Goal: Task Accomplishment & Management: Manage account settings

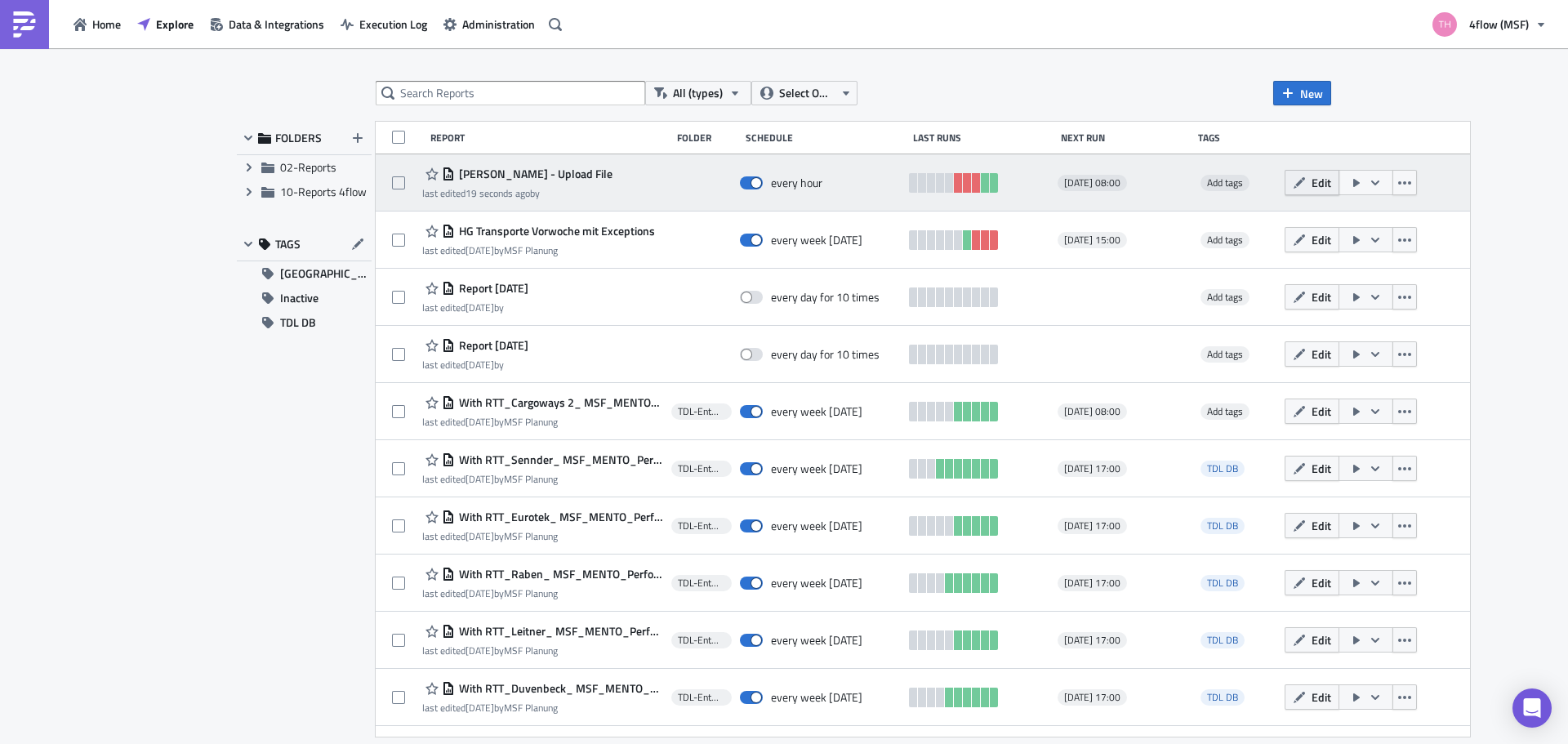
click at [1312, 186] on span "Edit" at bounding box center [1321, 182] width 19 height 17
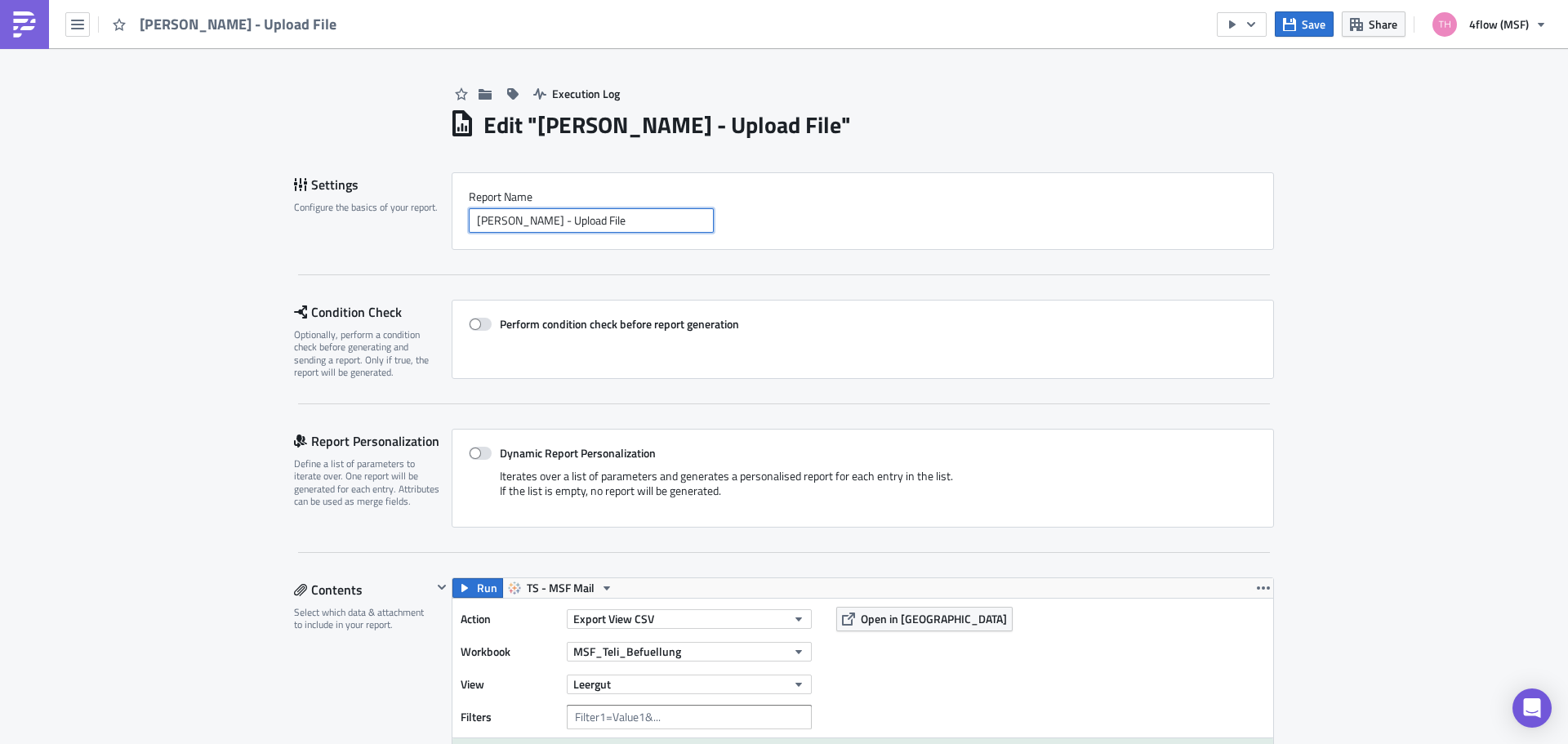
click at [624, 219] on input "[PERSON_NAME] - Upload File" at bounding box center [591, 221] width 245 height 25
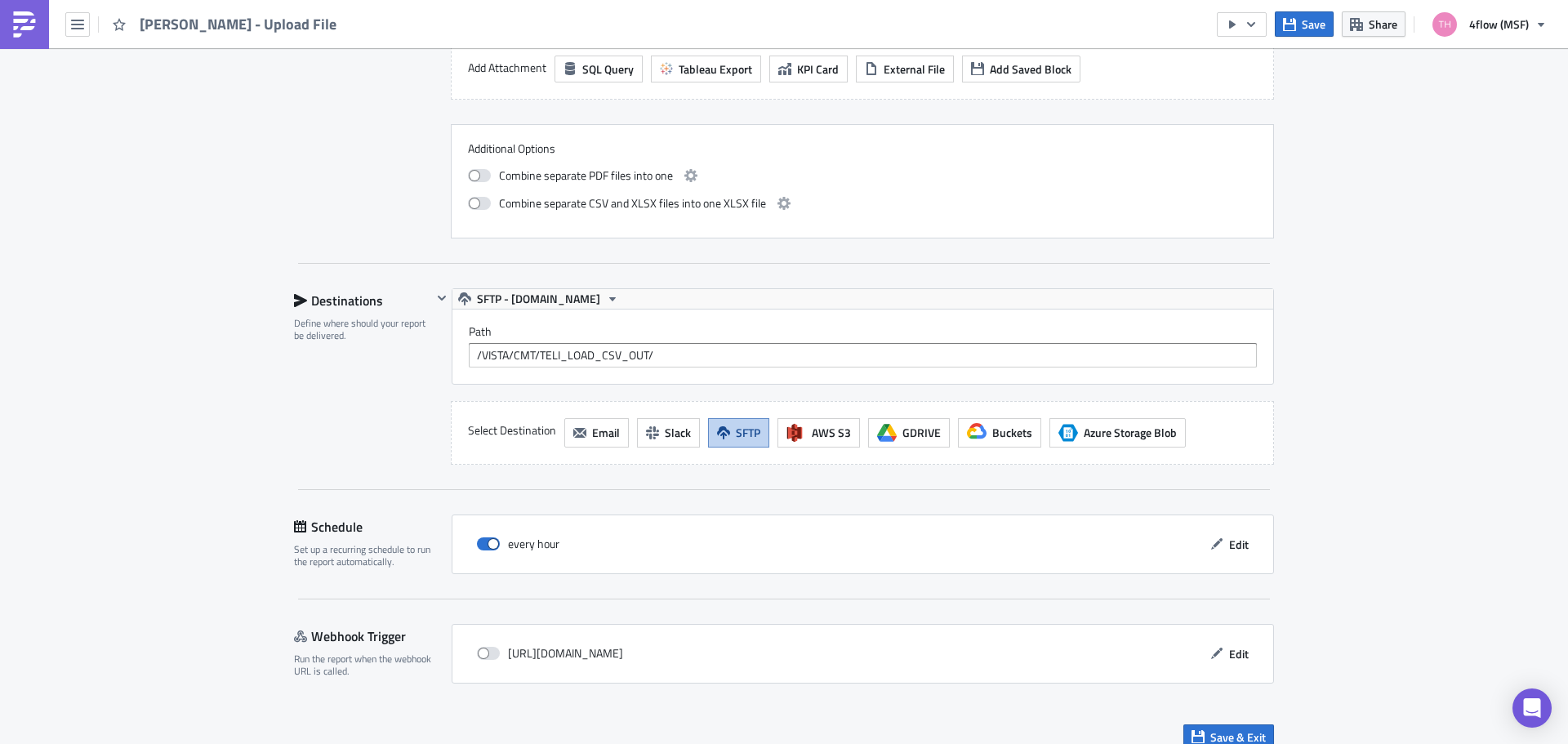
scroll to position [874, 0]
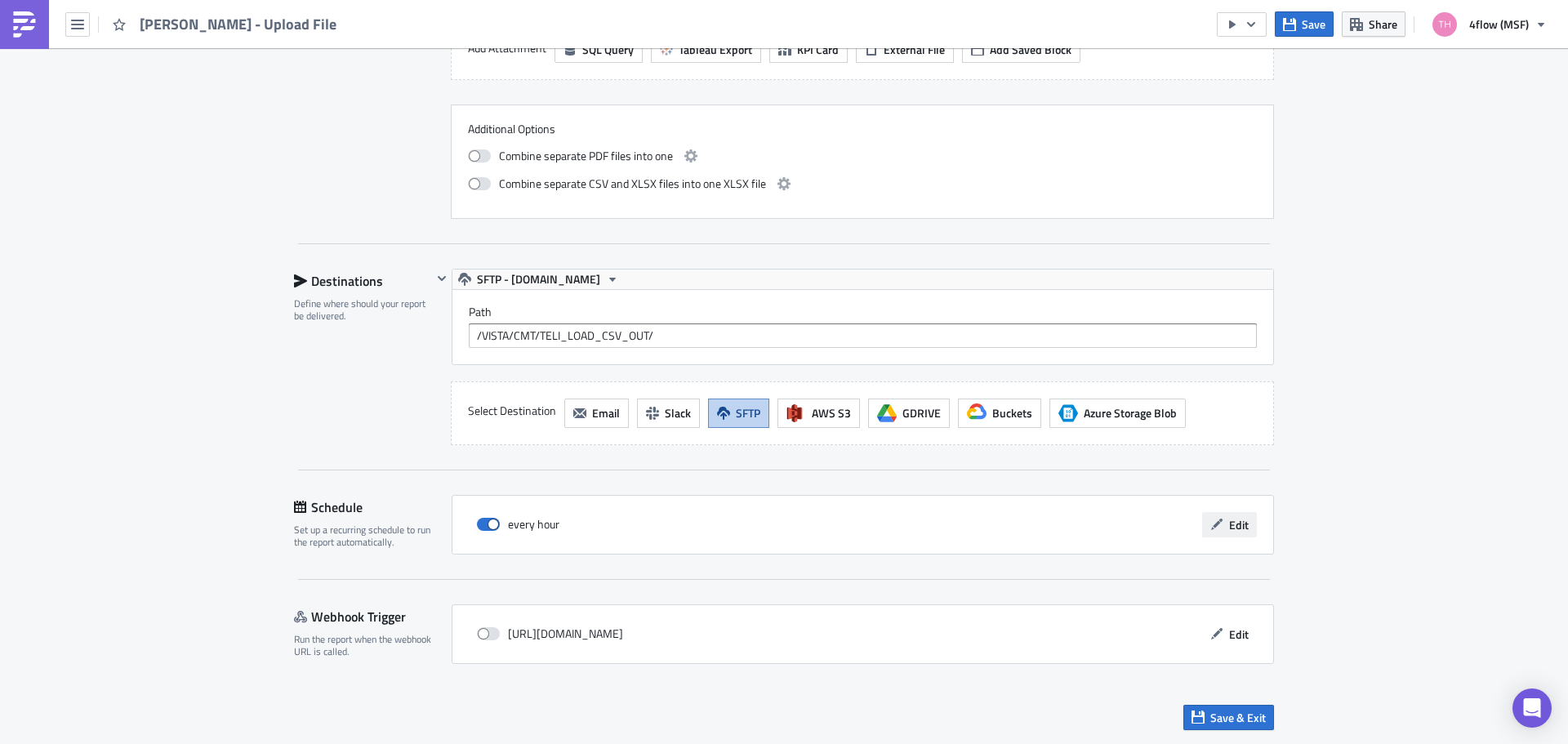
click at [1216, 524] on icon "button" at bounding box center [1217, 524] width 13 height 13
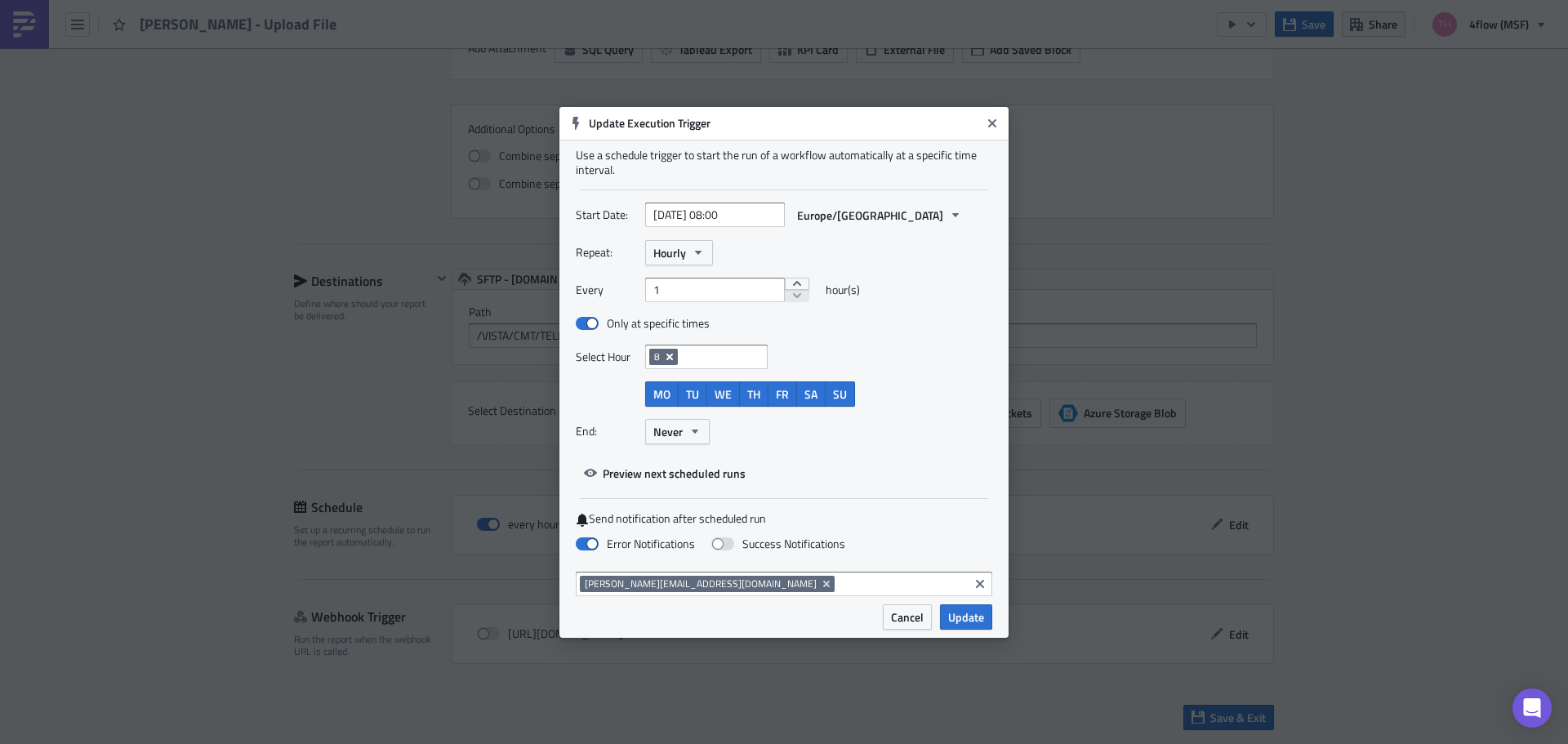
click at [671, 357] on icon "Remove Tag" at bounding box center [669, 356] width 6 height 6
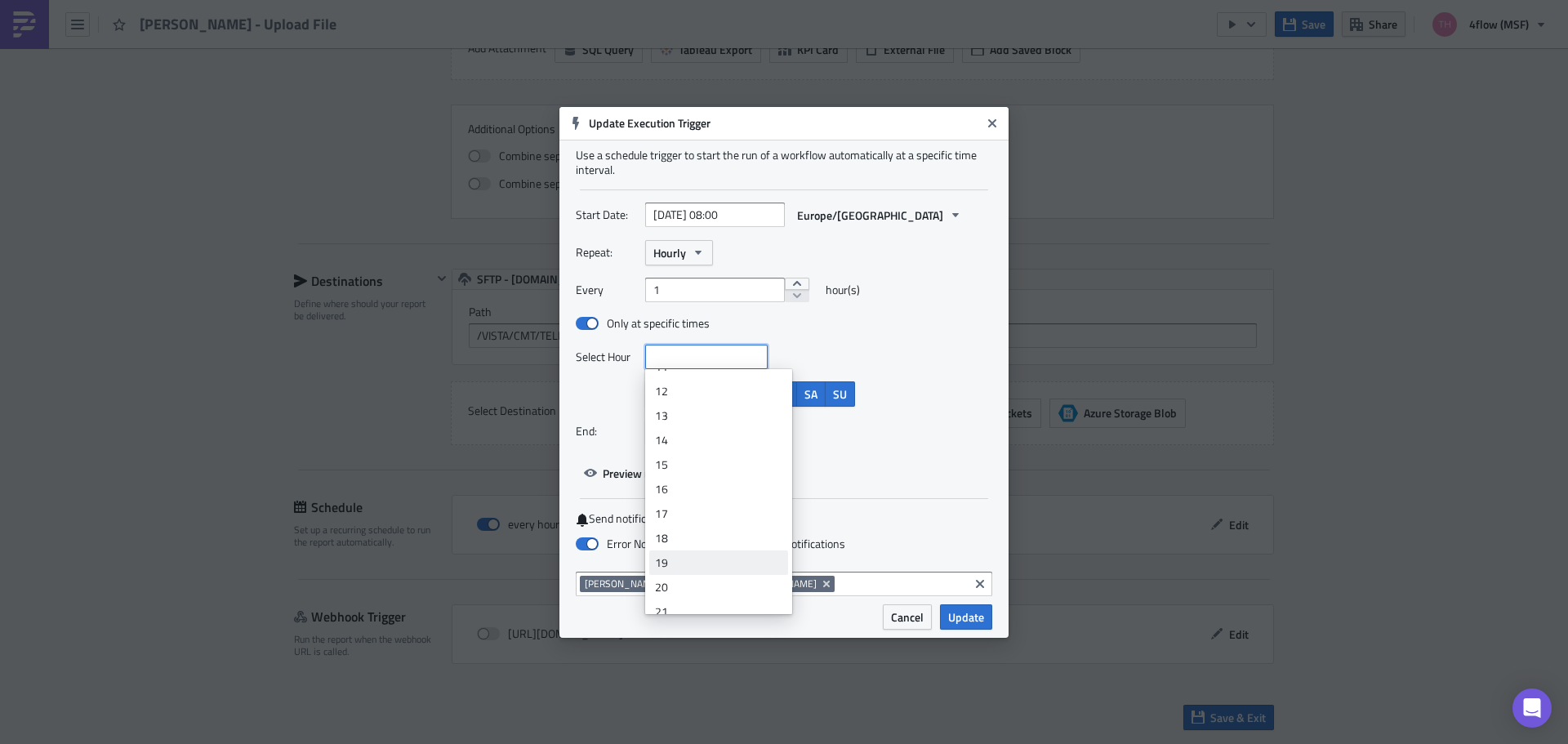
scroll to position [326, 0]
click at [704, 520] on div "19" at bounding box center [718, 524] width 128 height 17
type input "[DATE] 19:00"
click at [914, 321] on div "Only at specific times" at bounding box center [755, 324] width 359 height 18
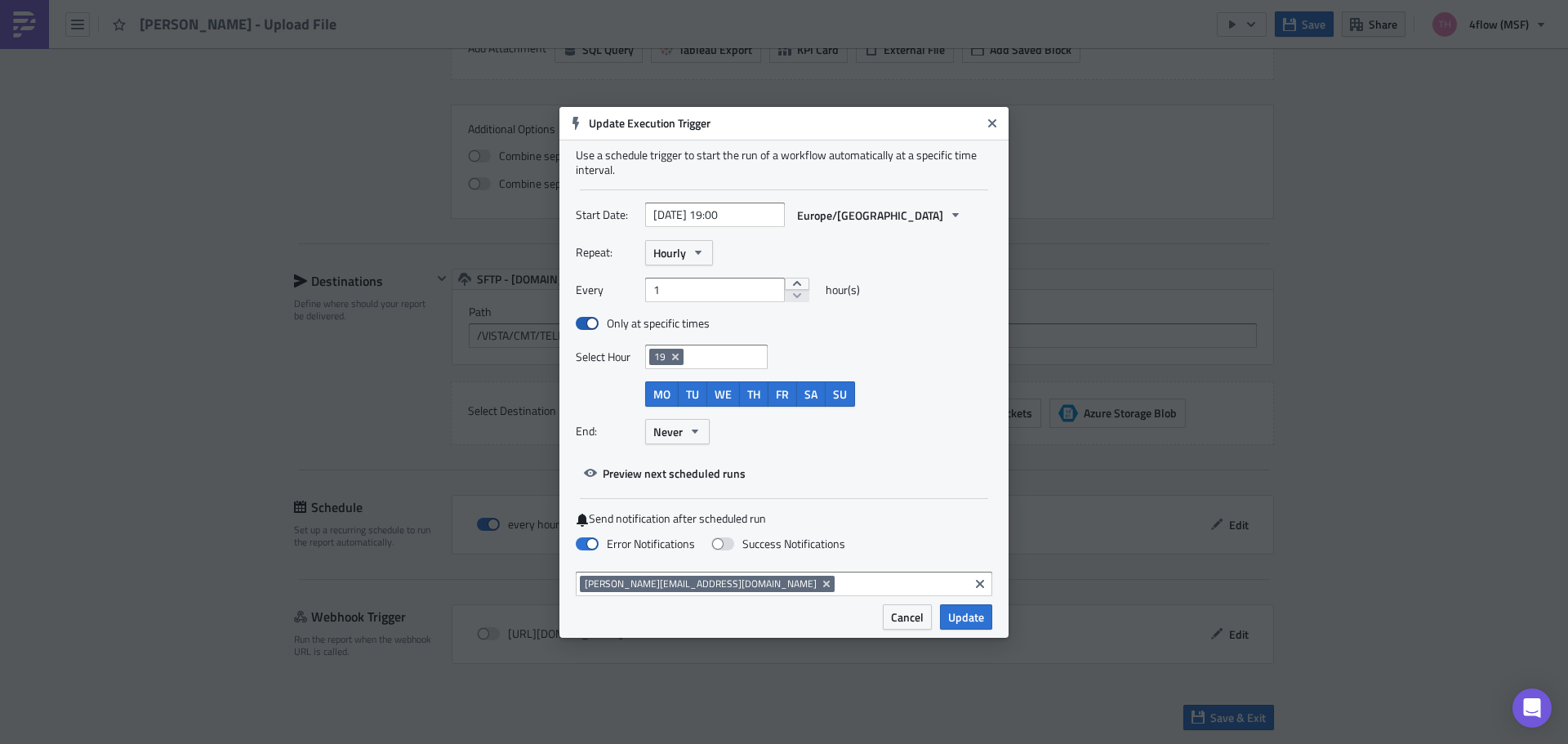
click at [678, 324] on label "Only at specific times" at bounding box center [642, 324] width 134 height 15
click at [589, 324] on input "Only at specific times" at bounding box center [585, 324] width 11 height 11
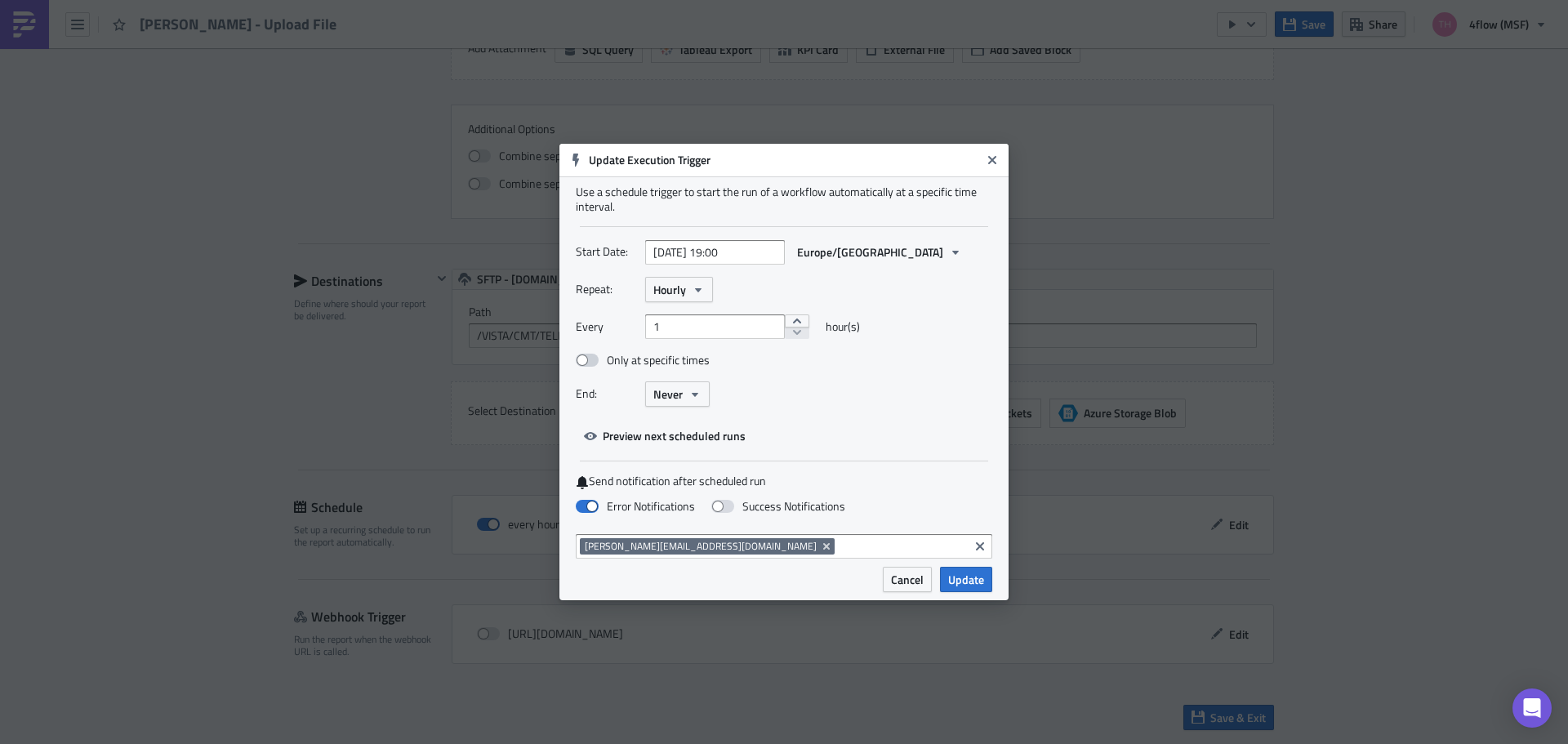
click at [693, 361] on label "Only at specific times" at bounding box center [642, 361] width 134 height 15
click at [589, 361] on input "Only at specific times" at bounding box center [585, 361] width 11 height 11
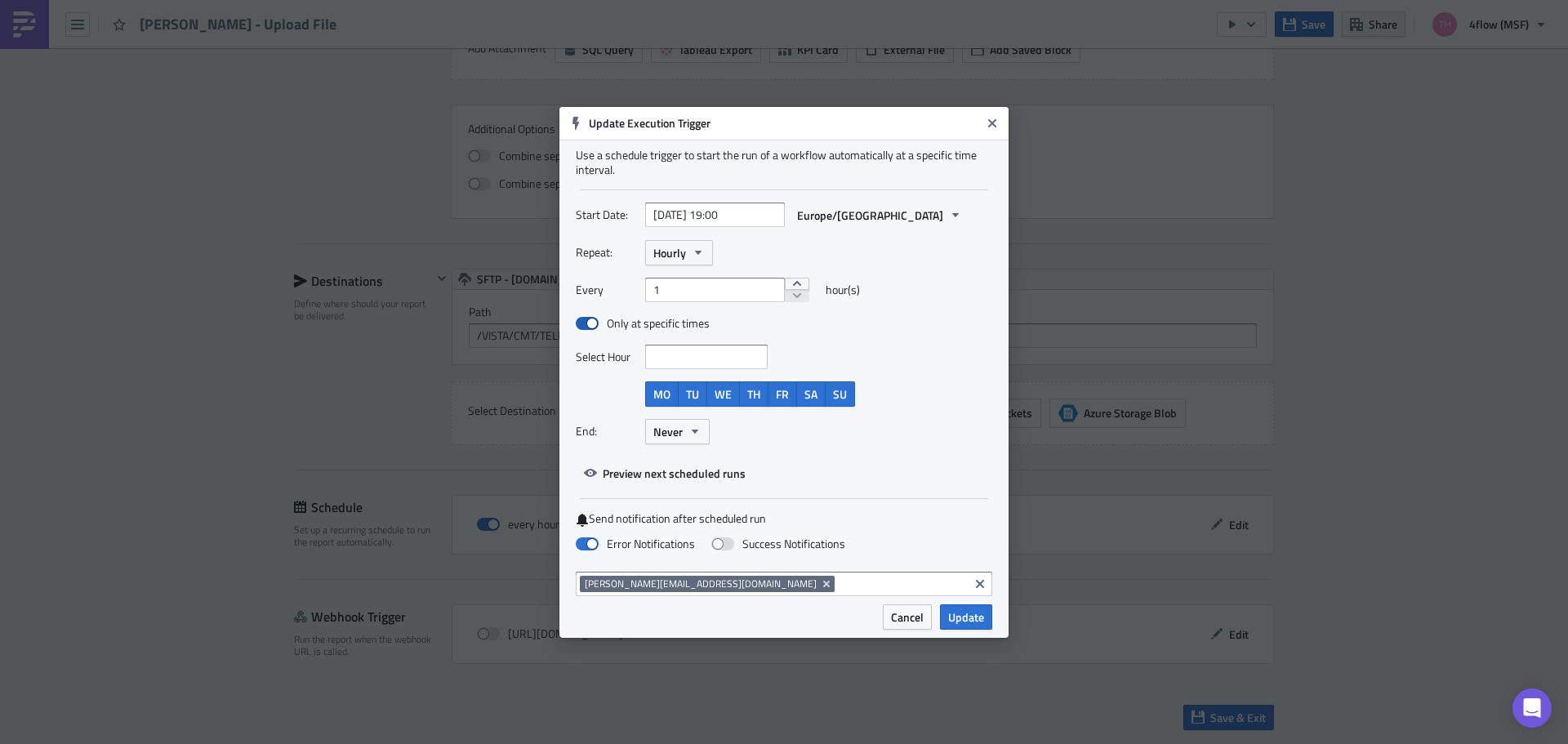
click at [662, 326] on label "Only at specific times" at bounding box center [642, 324] width 134 height 15
click at [589, 326] on input "Only at specific times" at bounding box center [585, 324] width 11 height 11
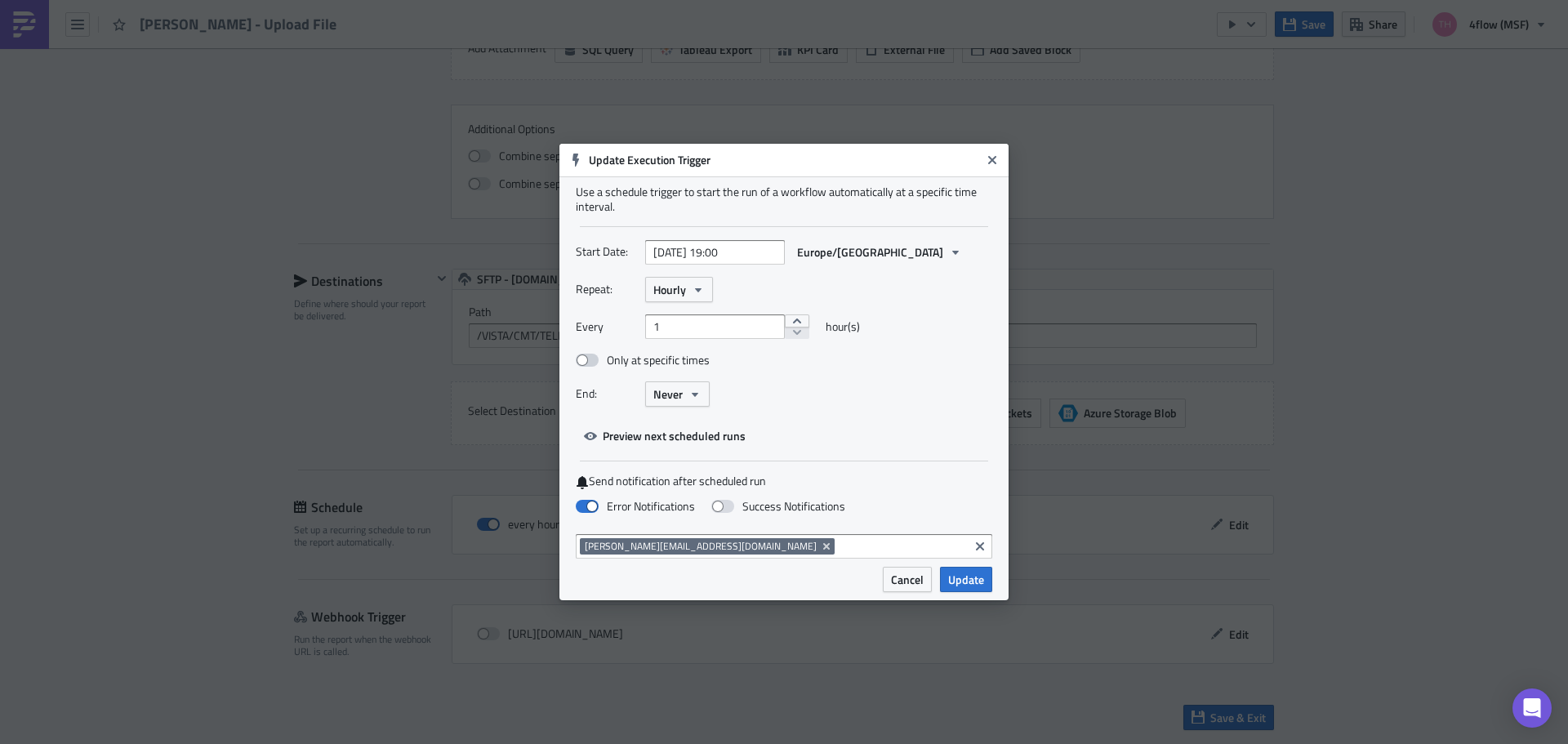
click at [660, 364] on label "Only at specific times" at bounding box center [642, 361] width 134 height 15
click at [589, 364] on input "Only at specific times" at bounding box center [585, 361] width 11 height 11
checkbox input "true"
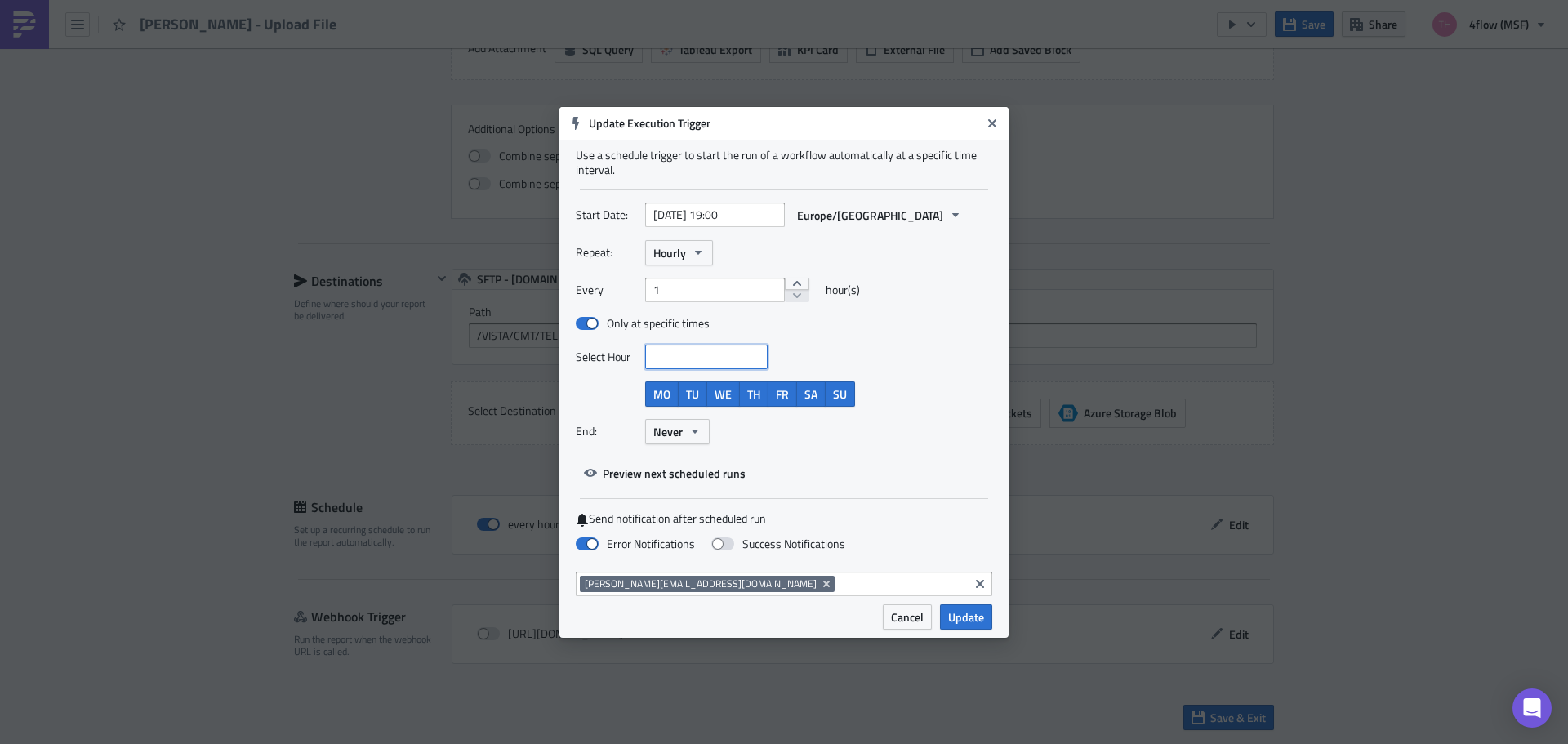
click at [692, 356] on input at bounding box center [705, 357] width 113 height 17
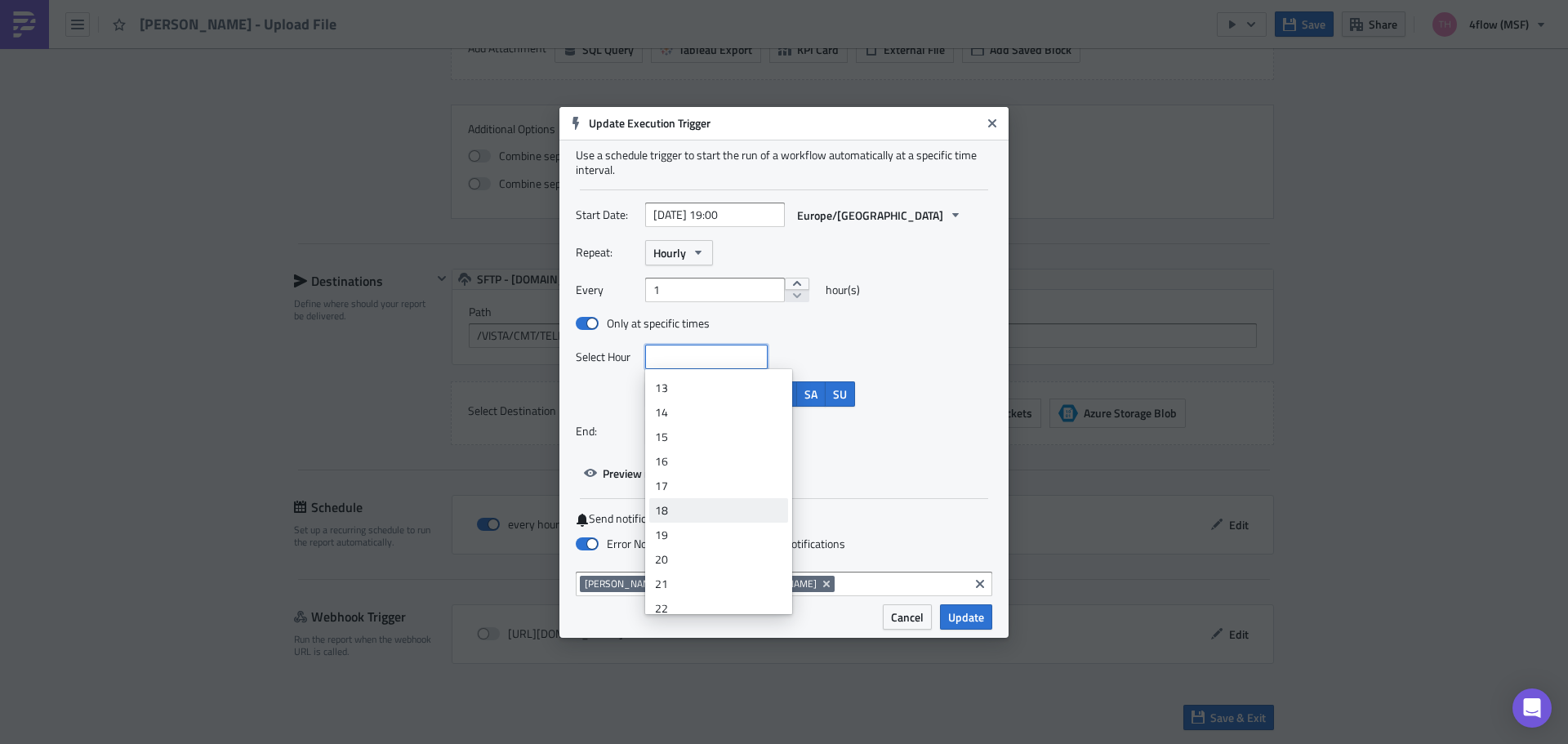
scroll to position [351, 0]
click at [708, 504] on div "19" at bounding box center [718, 500] width 128 height 17
click at [831, 355] on div "Select Hour 19" at bounding box center [755, 357] width 359 height 25
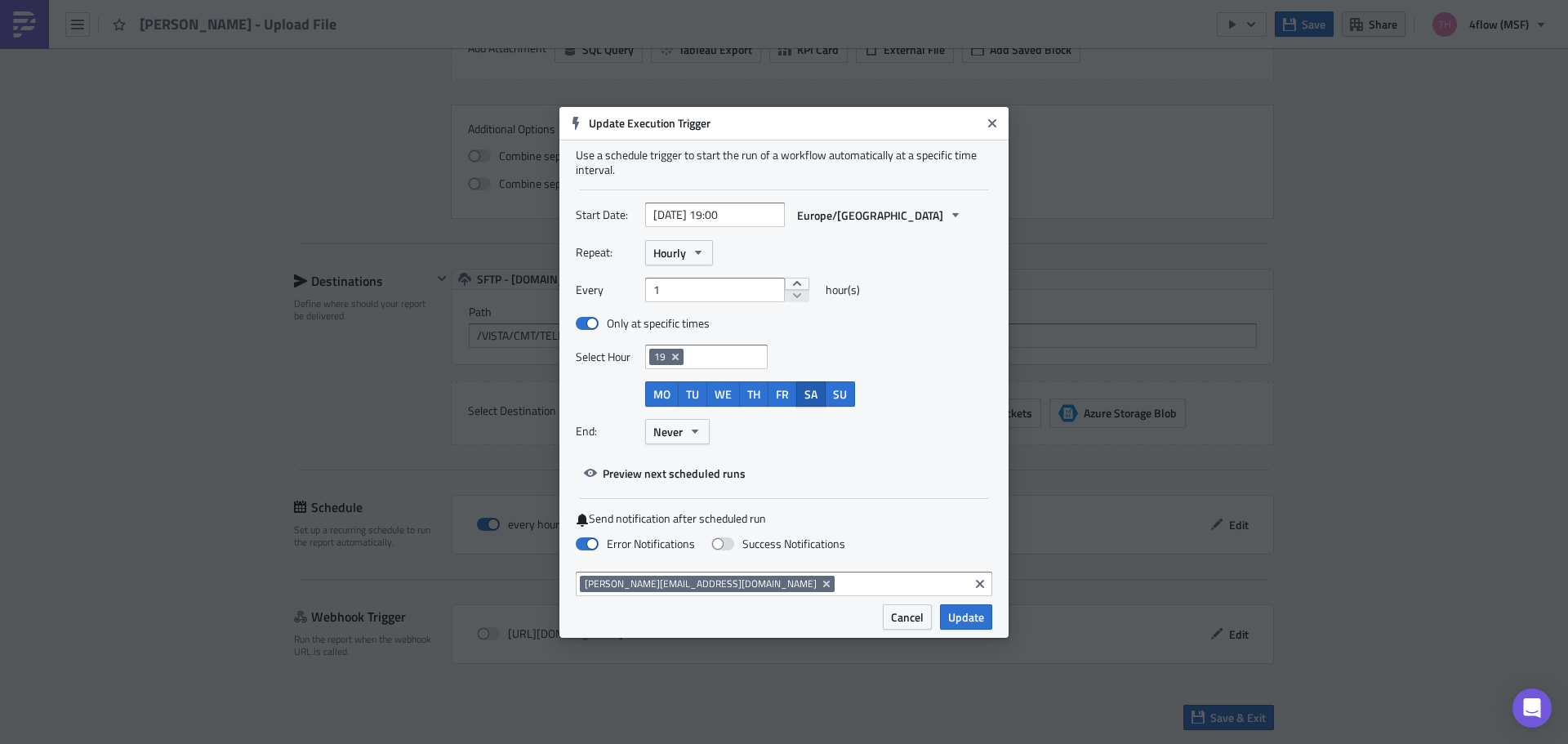
click at [815, 395] on span "SA" at bounding box center [811, 394] width 13 height 17
click at [676, 400] on button "MO" at bounding box center [662, 395] width 33 height 26
click at [692, 401] on span "TU" at bounding box center [692, 394] width 13 height 17
click at [729, 397] on span "WE" at bounding box center [722, 394] width 17 height 17
click at [751, 396] on span "TH" at bounding box center [754, 394] width 13 height 17
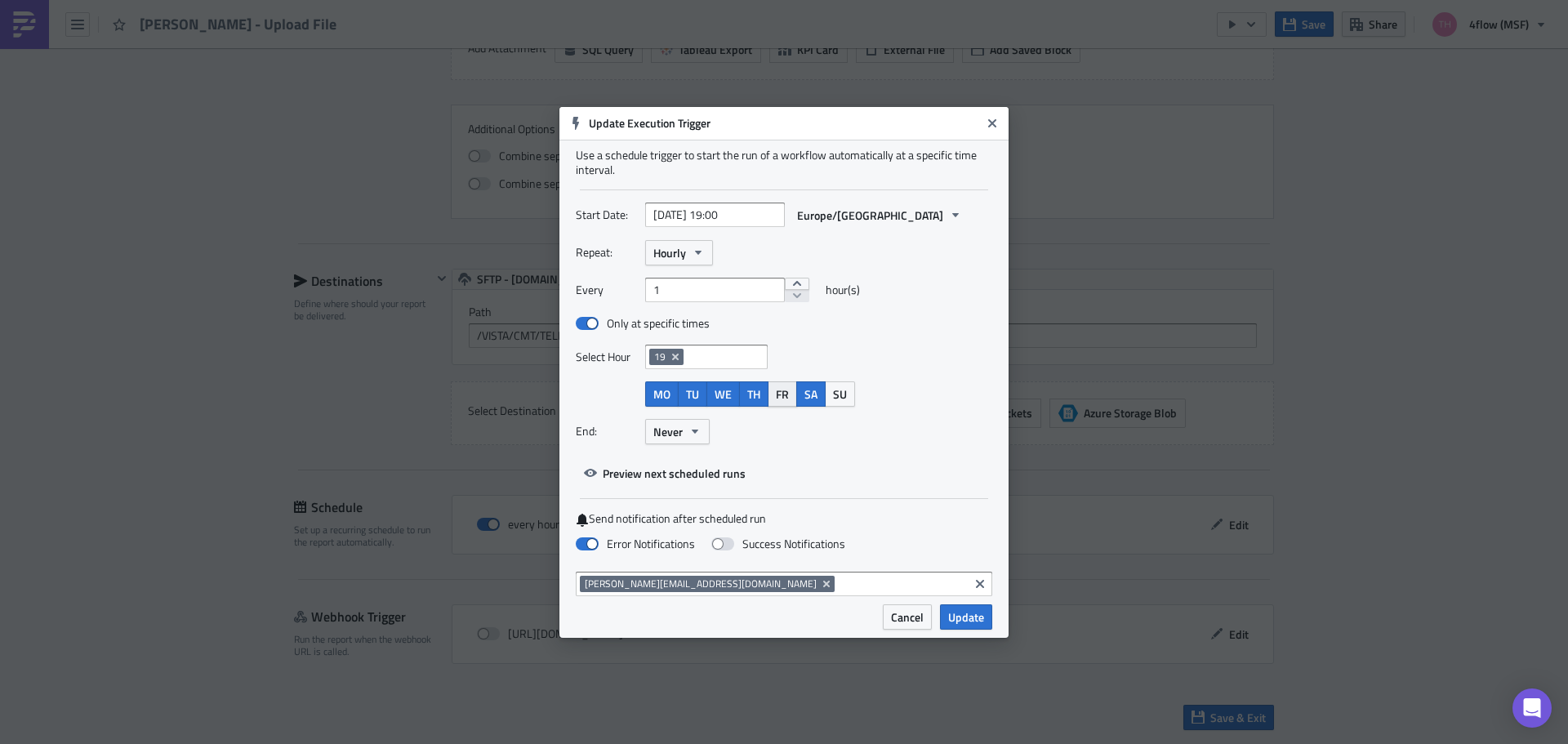
click at [777, 397] on span "FR" at bounding box center [782, 394] width 13 height 17
click at [805, 397] on span "SA" at bounding box center [811, 394] width 13 height 17
click at [963, 618] on span "Update" at bounding box center [965, 617] width 36 height 17
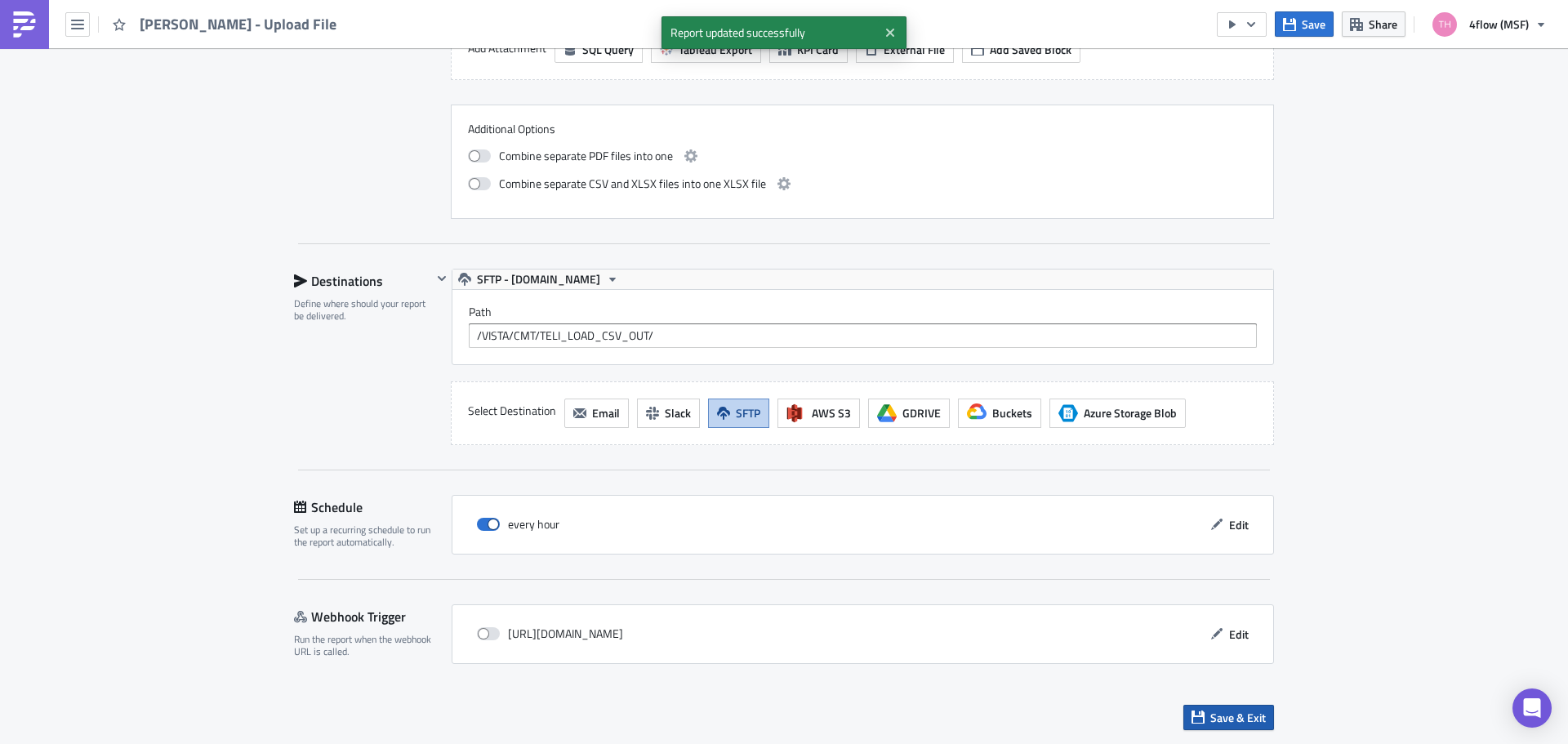
click at [1234, 717] on span "Save & Exit" at bounding box center [1238, 717] width 55 height 17
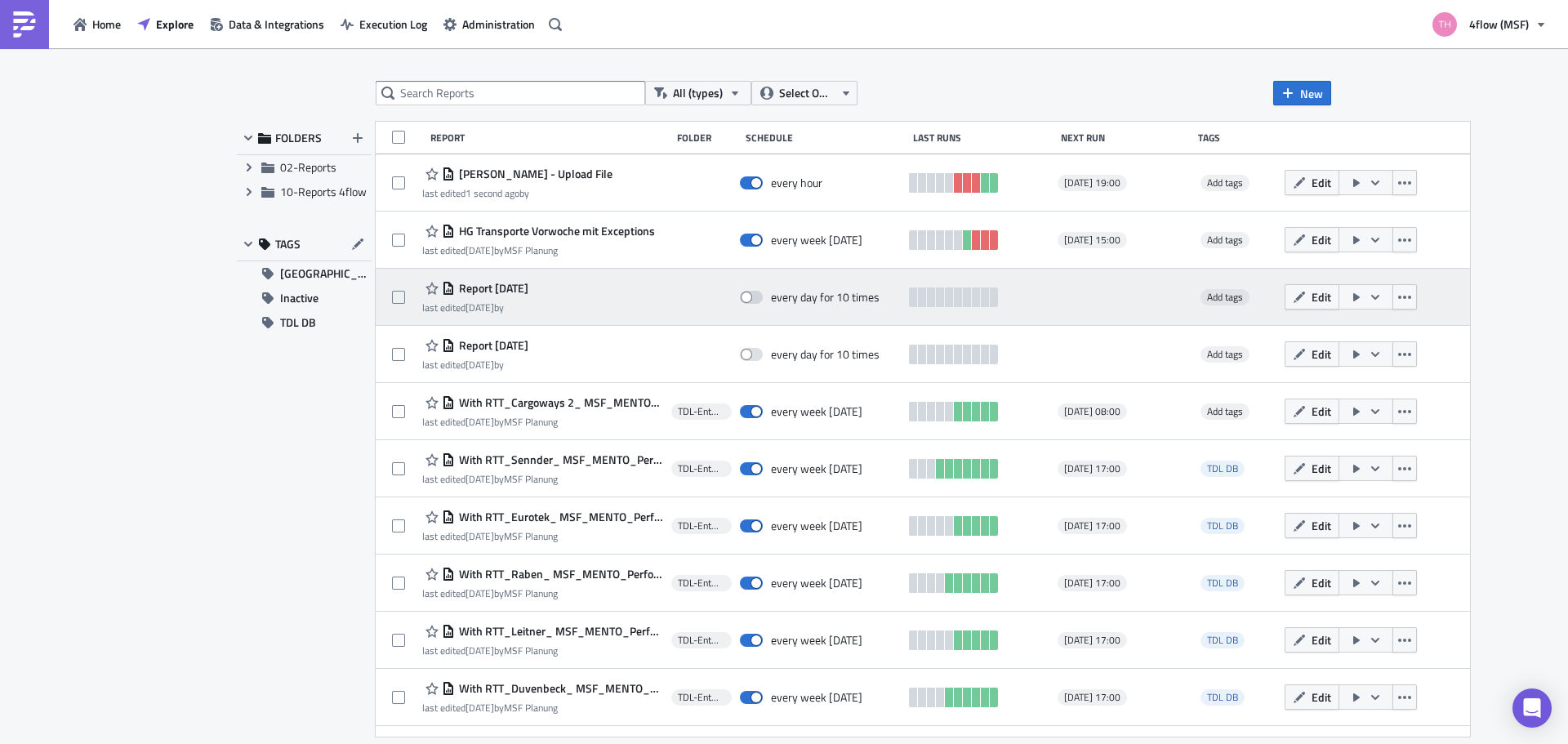
click at [714, 311] on div at bounding box center [701, 298] width 61 height 33
